Goal: Task Accomplishment & Management: Use online tool/utility

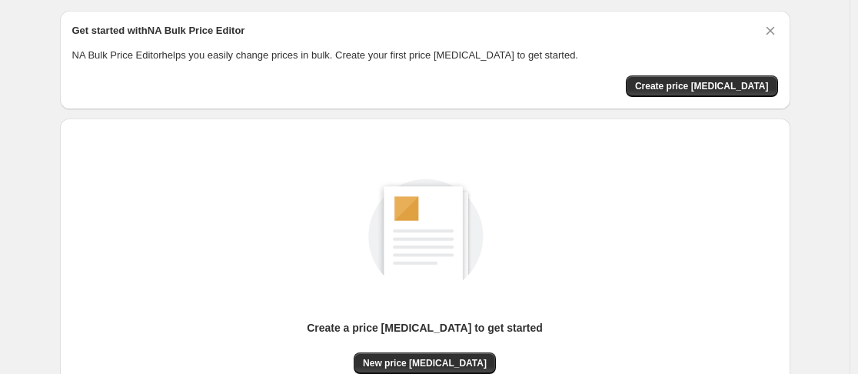
scroll to position [54, 0]
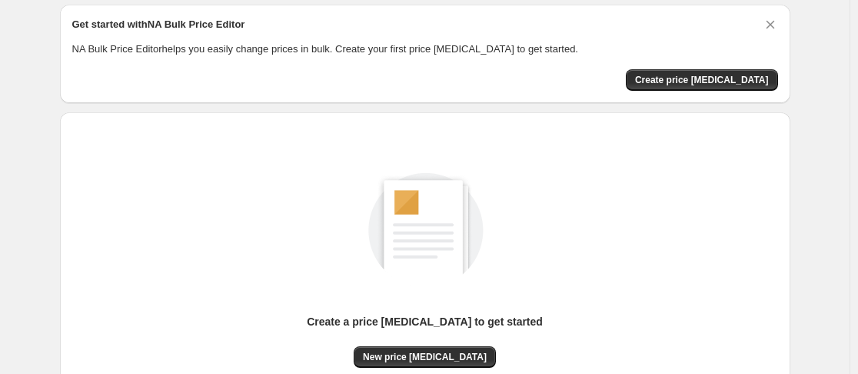
drag, startPoint x: 850, startPoint y: 143, endPoint x: 850, endPoint y: 158, distance: 15.4
click at [849, 158] on div "NA Bulk Price Editor. This page is ready NA Bulk Price Editor Get started with …" at bounding box center [424, 234] width 849 height 576
click at [723, 77] on span "Create price change job" at bounding box center [702, 80] width 134 height 12
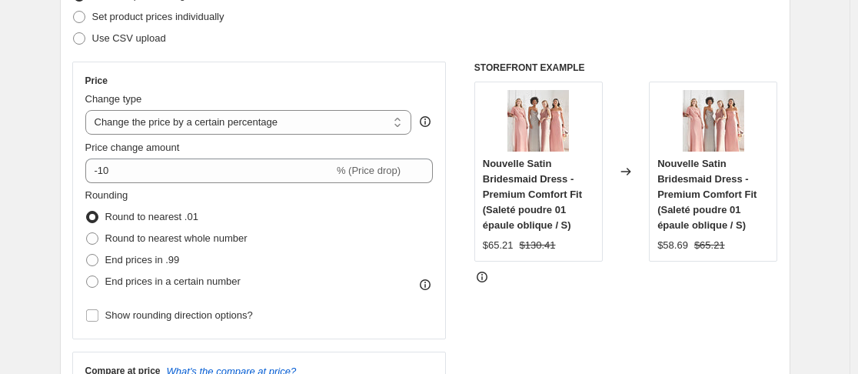
scroll to position [232, 0]
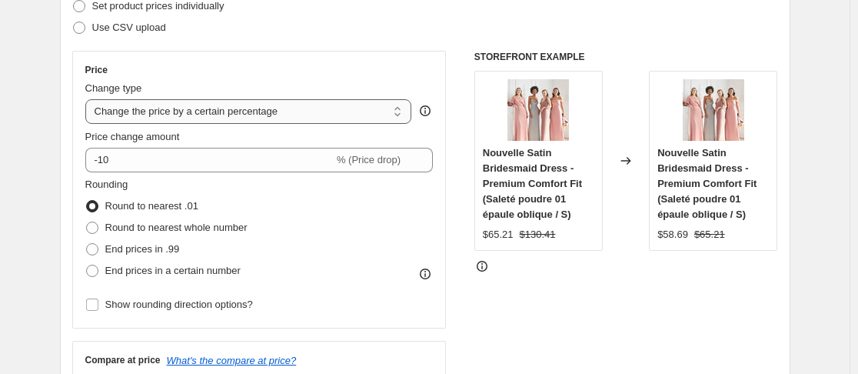
click at [386, 112] on select "Change the price to a certain amount Change the price by a certain amount Chang…" at bounding box center [248, 111] width 327 height 25
select select "ecap"
click at [88, 99] on select "Change the price to a certain amount Change the price by a certain amount Chang…" at bounding box center [248, 111] width 327 height 25
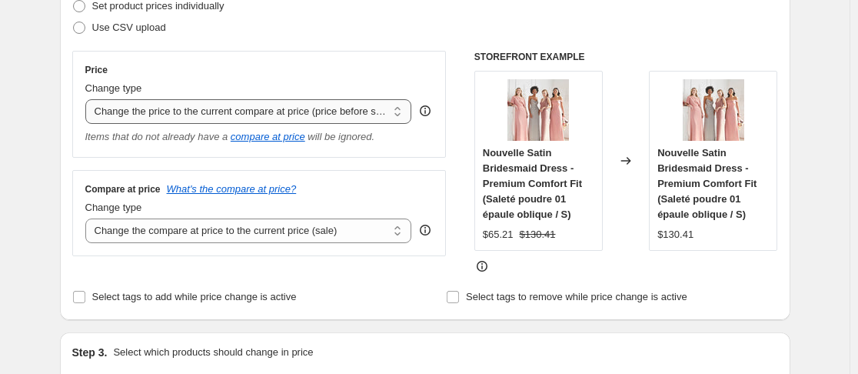
click at [368, 114] on select "Change the price to a certain amount Change the price by a certain amount Chang…" at bounding box center [248, 111] width 327 height 25
click at [377, 232] on select "Change the compare at price to the current price (sale) Change the compare at p…" at bounding box center [248, 230] width 327 height 25
click at [359, 291] on div "Select tags to add while price change is active" at bounding box center [237, 297] width 331 height 22
click at [372, 240] on select "Change the compare at price to the current price (sale) Change the compare at p…" at bounding box center [248, 230] width 327 height 25
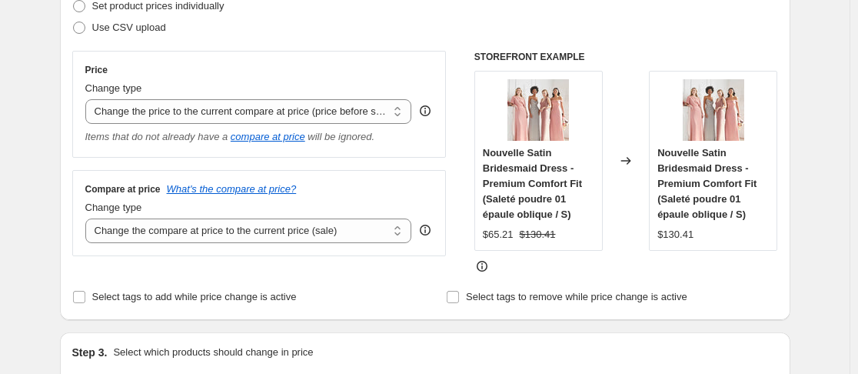
click at [314, 278] on div "Step 2. Select how the prices should change Use bulk price change rules Set pro…" at bounding box center [425, 126] width 706 height 361
click at [83, 294] on input "Select tags to add while price change is active" at bounding box center [79, 297] width 12 height 12
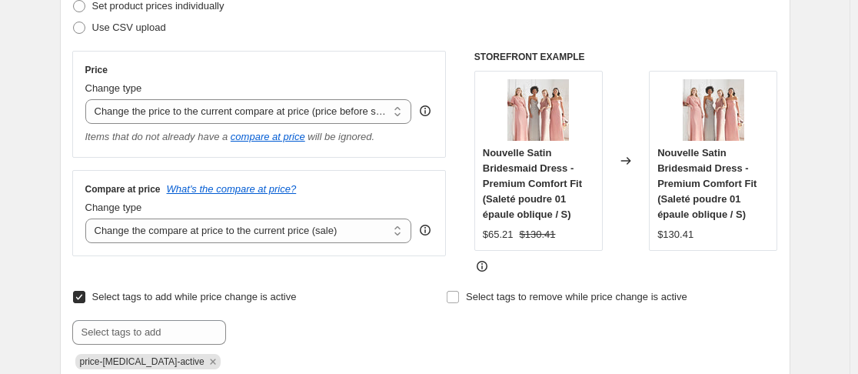
click at [83, 294] on input "Select tags to add while price change is active" at bounding box center [79, 297] width 12 height 12
checkbox input "false"
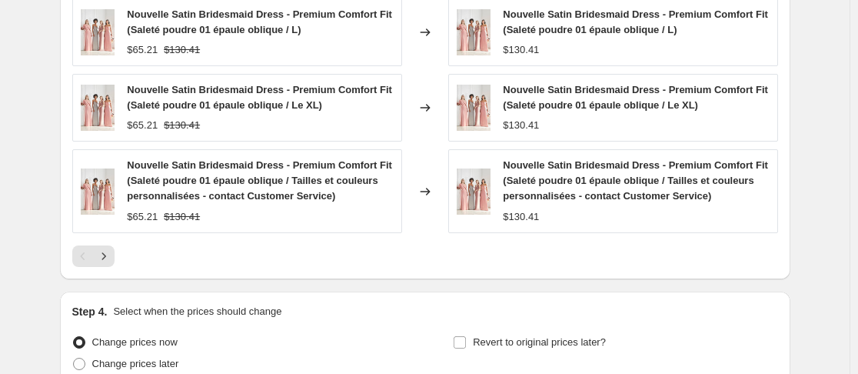
scroll to position [1014, 0]
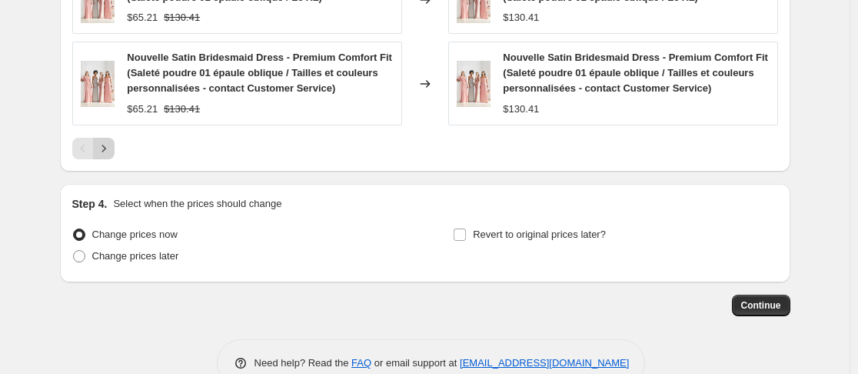
click at [105, 143] on icon "Next" at bounding box center [103, 148] width 15 height 15
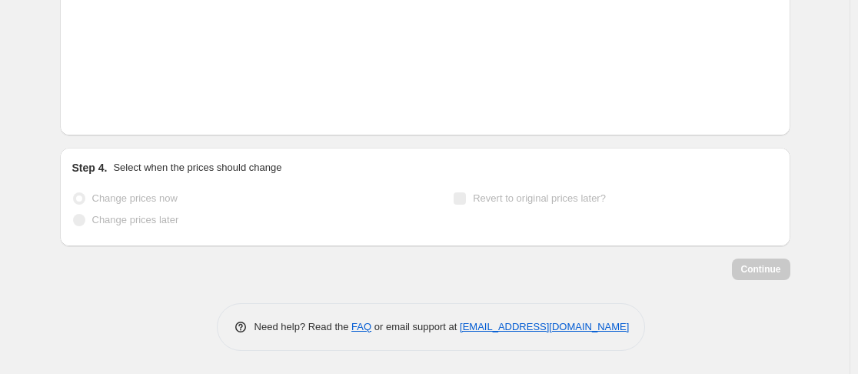
scroll to position [998, 0]
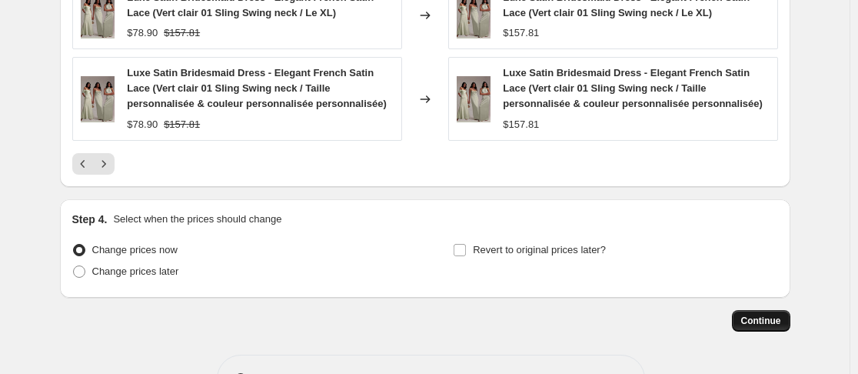
click at [776, 314] on span "Continue" at bounding box center [761, 320] width 40 height 12
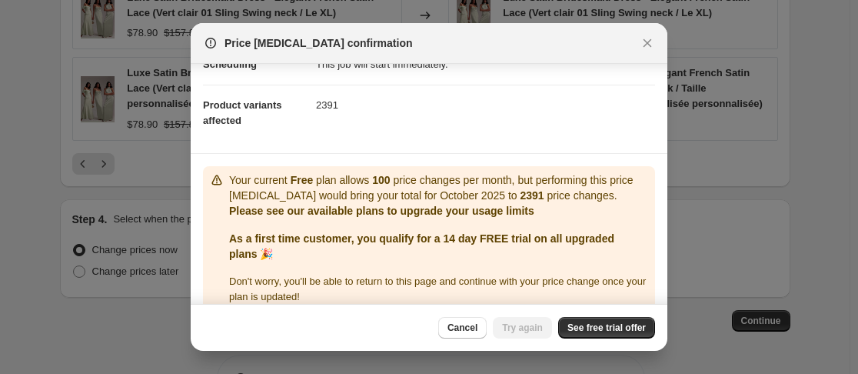
scroll to position [163, 0]
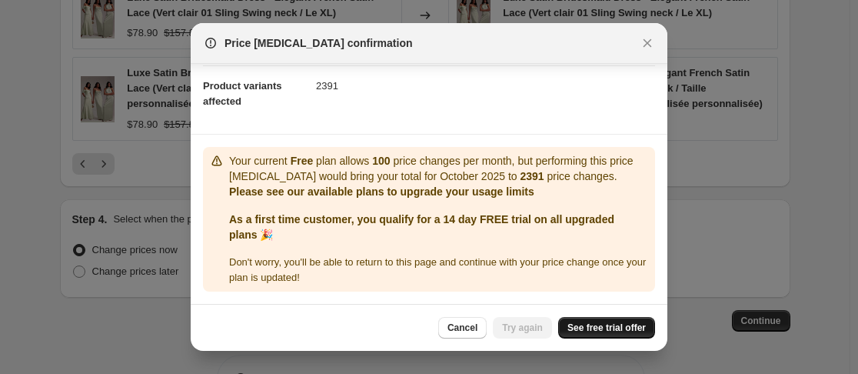
click at [595, 328] on span "See free trial offer" at bounding box center [606, 327] width 78 height 12
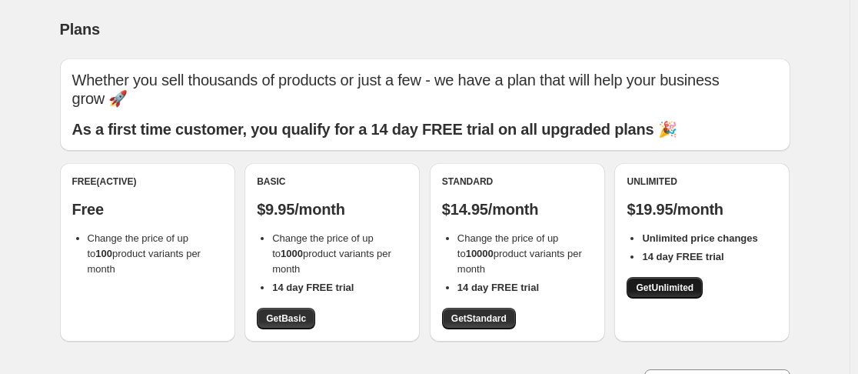
click at [653, 291] on span "Get Unlimited" at bounding box center [665, 287] width 58 height 12
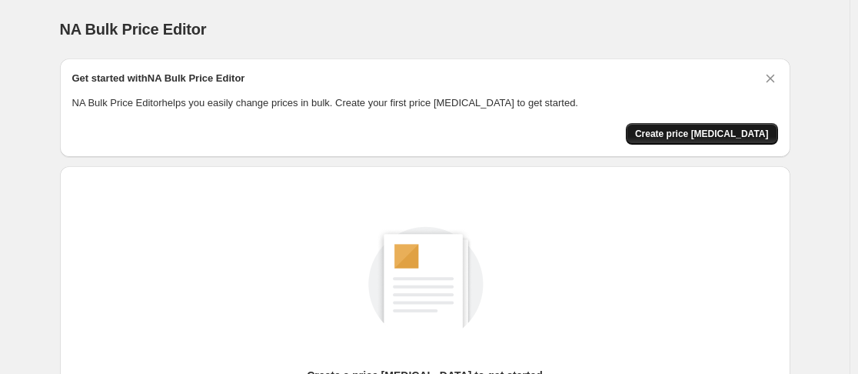
click at [713, 133] on span "Create price [MEDICAL_DATA]" at bounding box center [702, 134] width 134 height 12
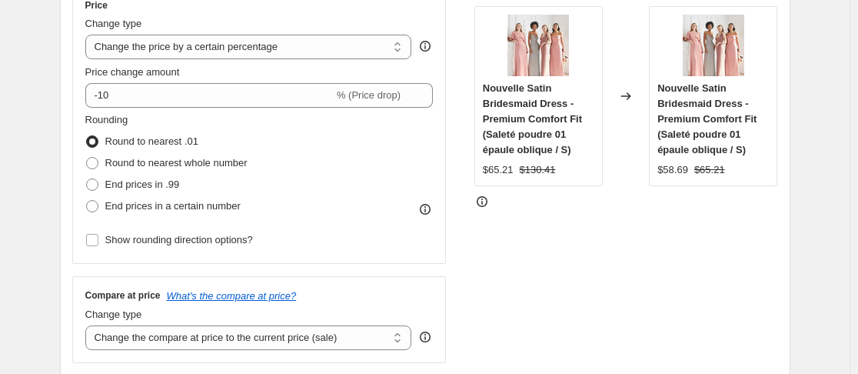
scroll to position [307, 0]
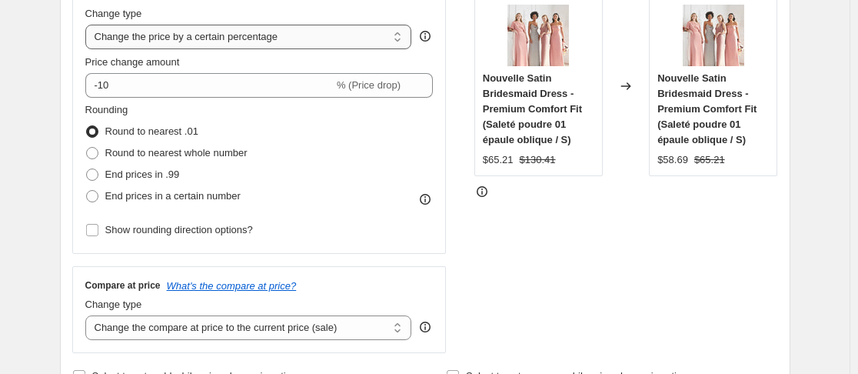
click at [331, 25] on select "Change the price to a certain amount Change the price by a certain amount Chang…" at bounding box center [248, 37] width 327 height 25
select select "ecap"
click at [88, 25] on select "Change the price to a certain amount Change the price by a certain amount Chang…" at bounding box center [248, 37] width 327 height 25
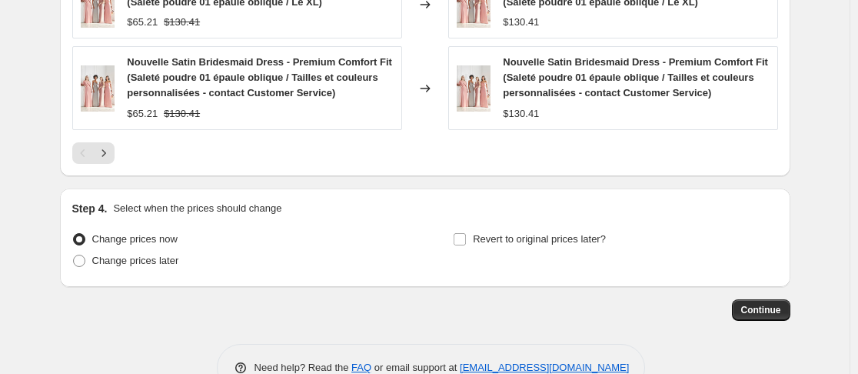
scroll to position [1050, 0]
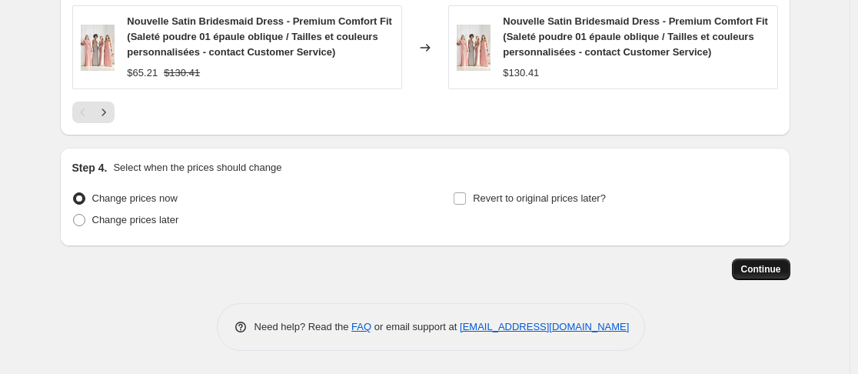
click at [762, 265] on span "Continue" at bounding box center [761, 269] width 40 height 12
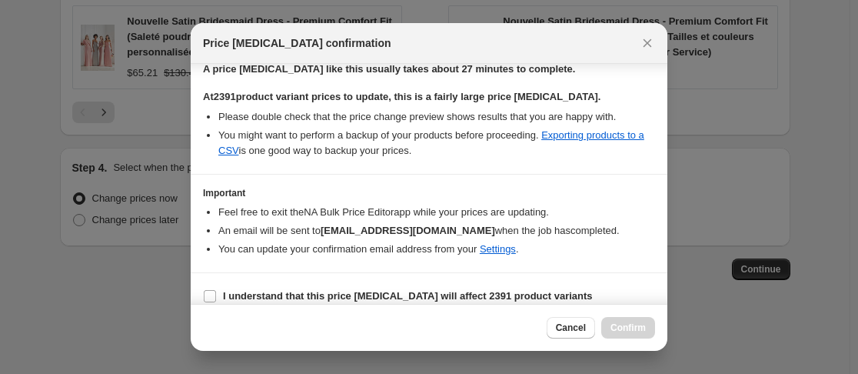
scroll to position [264, 0]
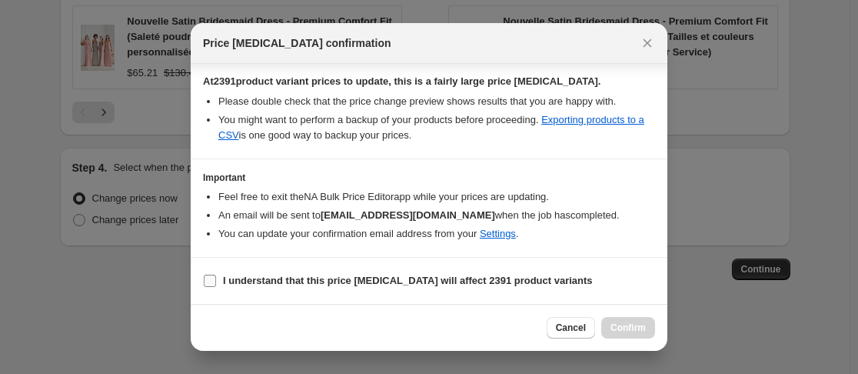
click at [214, 276] on input "I understand that this price [MEDICAL_DATA] will affect 2391 product variants" at bounding box center [210, 280] width 12 height 12
checkbox input "true"
click at [635, 330] on span "Confirm" at bounding box center [627, 327] width 35 height 12
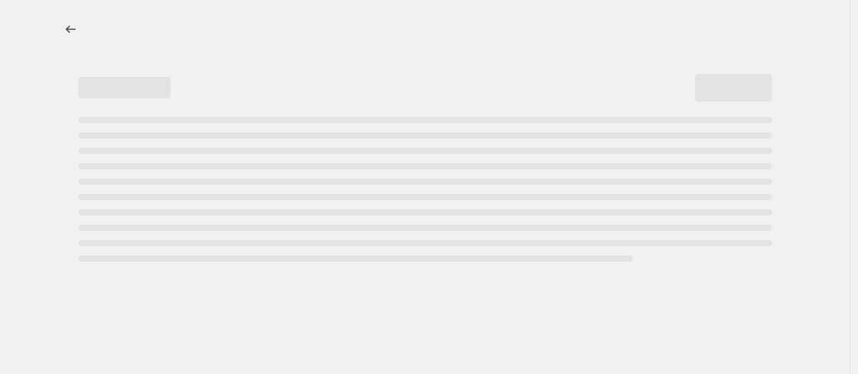
select select "ecap"
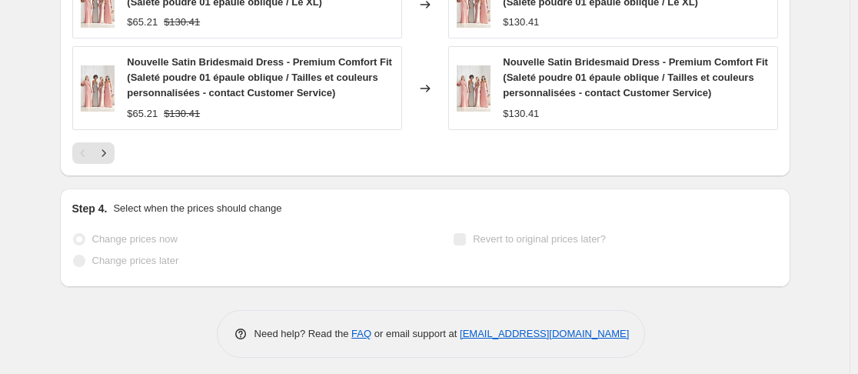
scroll to position [1162, 0]
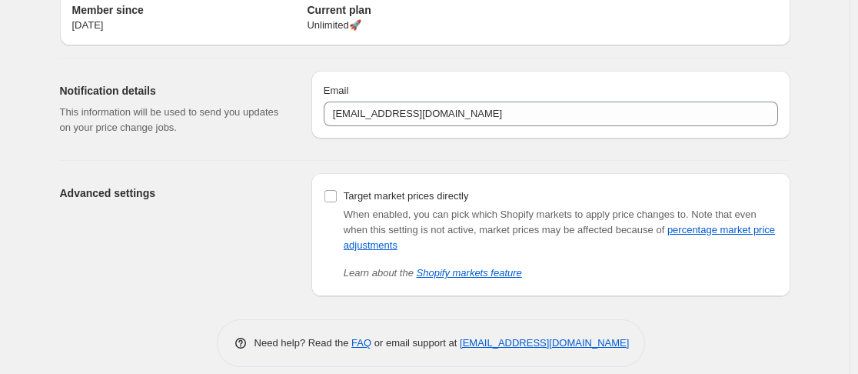
scroll to position [85, 0]
